Goal: Find specific page/section: Find specific page/section

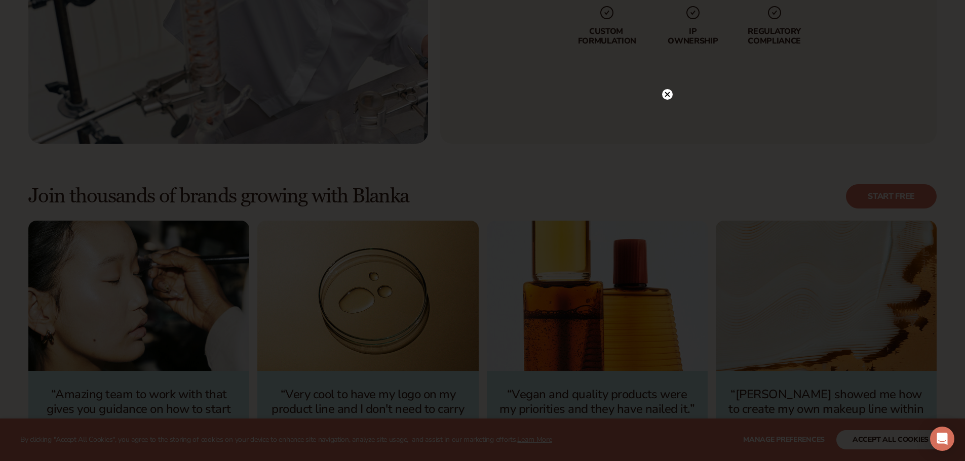
scroll to position [3292, 0]
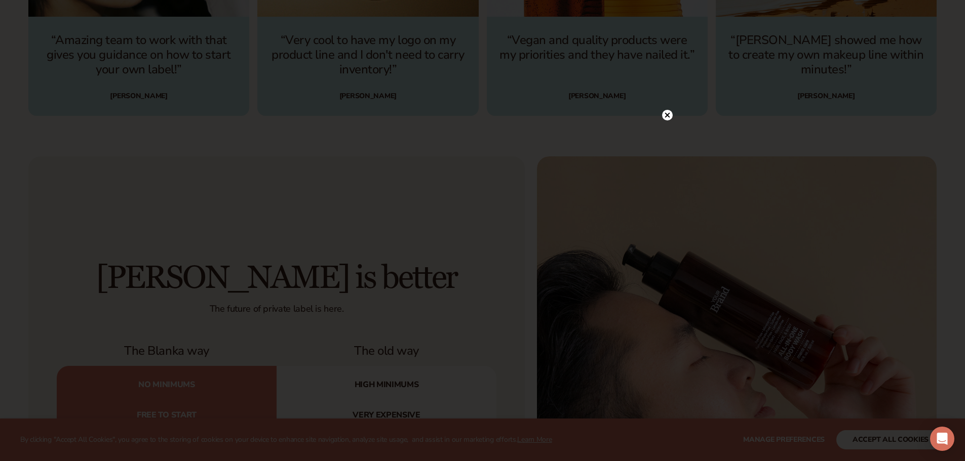
click at [671, 114] on circle at bounding box center [667, 115] width 11 height 11
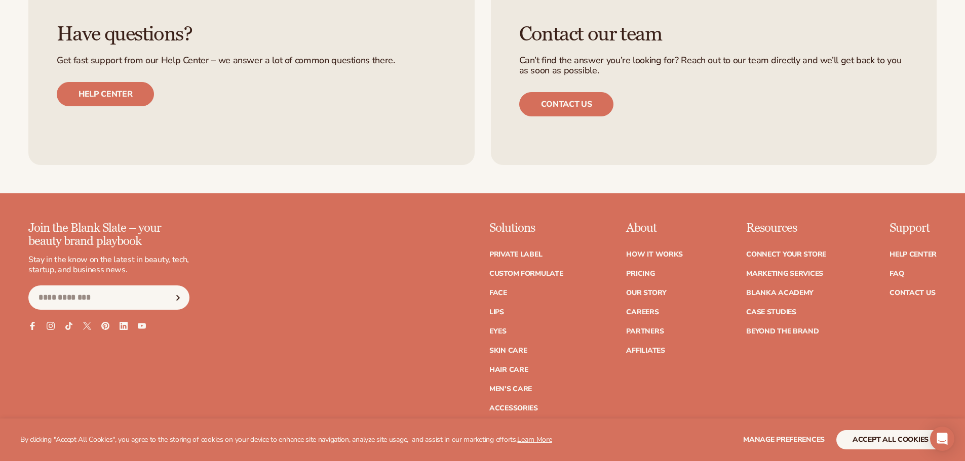
scroll to position [4608, 0]
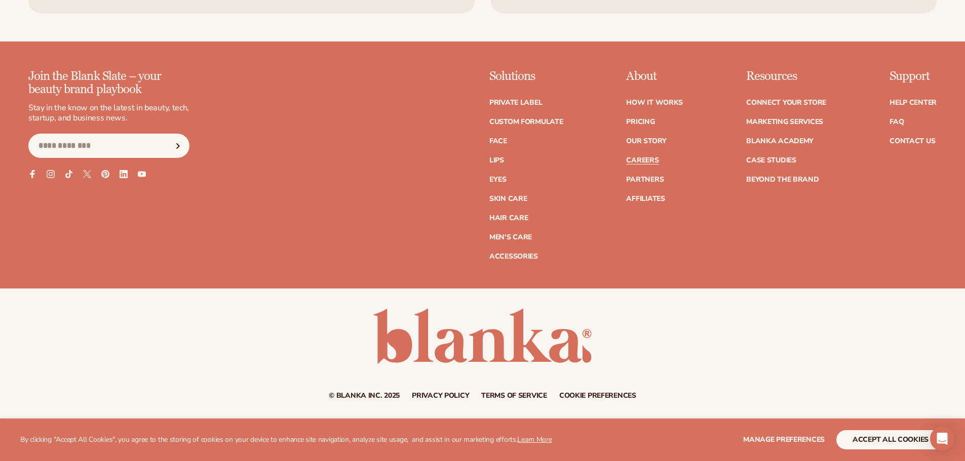
click at [643, 161] on link "Careers" at bounding box center [642, 160] width 32 height 7
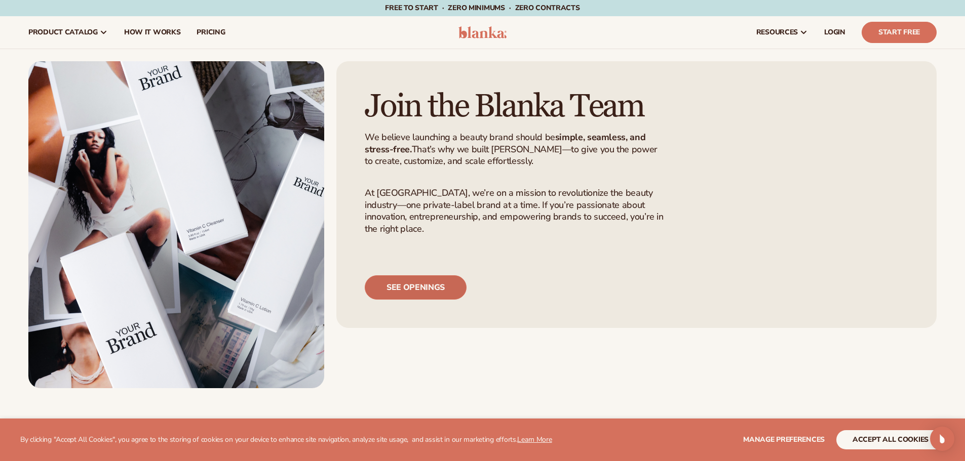
click at [430, 300] on link "See openings" at bounding box center [416, 287] width 102 height 24
